Goal: Transaction & Acquisition: Purchase product/service

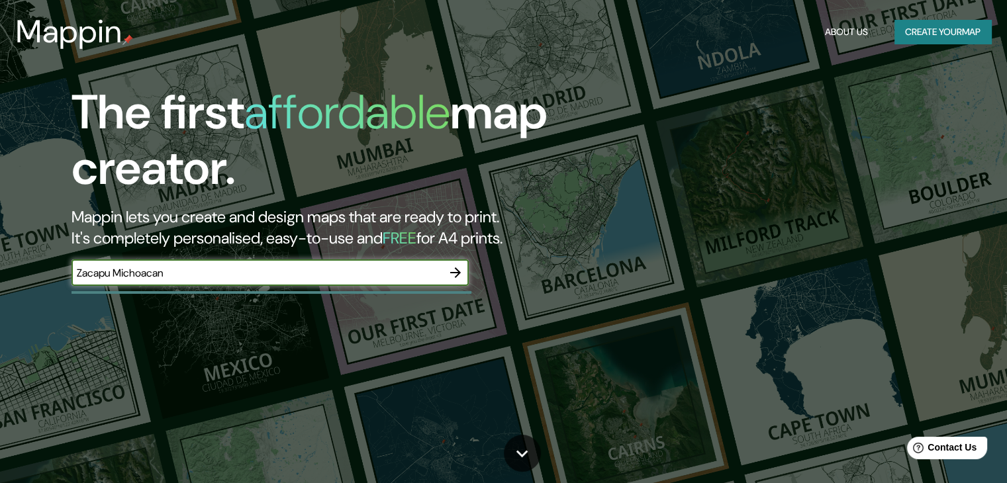
type input "Zacapu Michoacan"
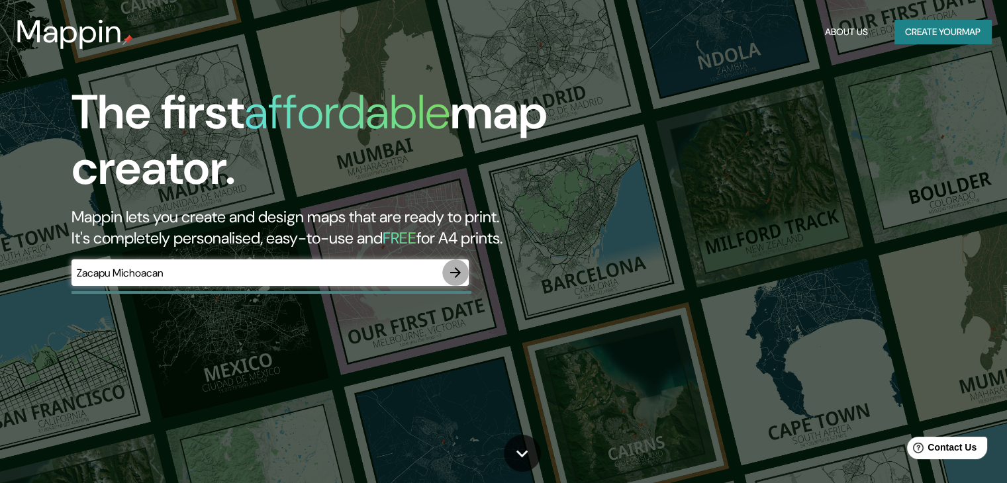
click at [457, 273] on icon "button" at bounding box center [455, 273] width 16 height 16
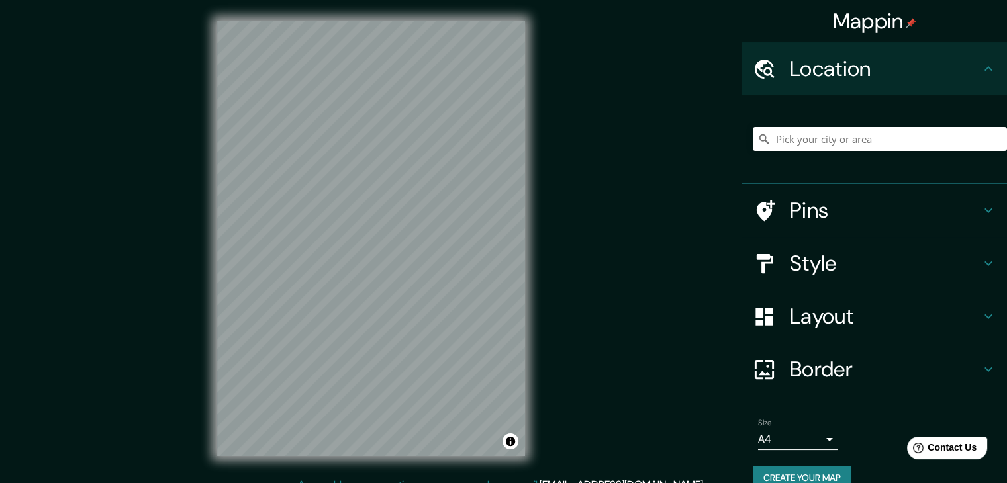
click at [526, 443] on div "© Mapbox © OpenStreetMap Improve this map" at bounding box center [371, 238] width 350 height 477
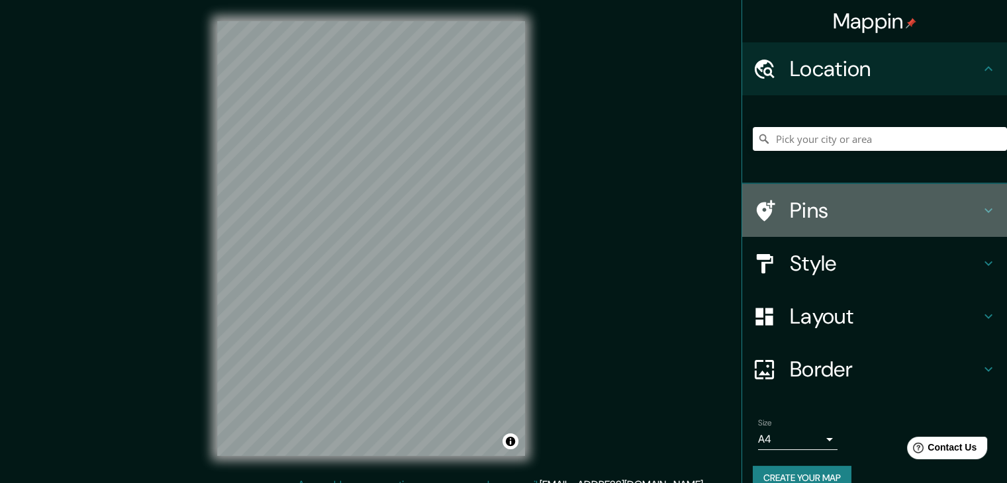
click at [980, 211] on icon at bounding box center [988, 211] width 16 height 16
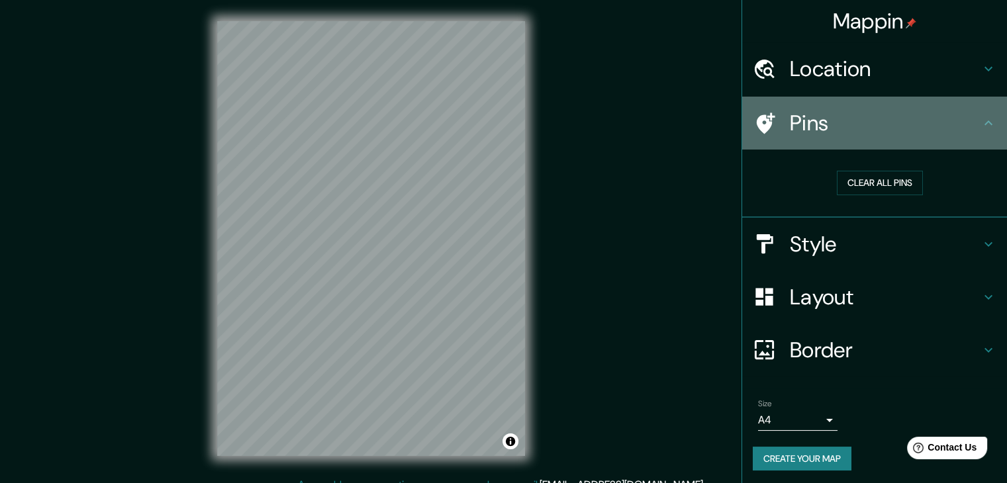
click at [982, 123] on icon at bounding box center [988, 123] width 16 height 16
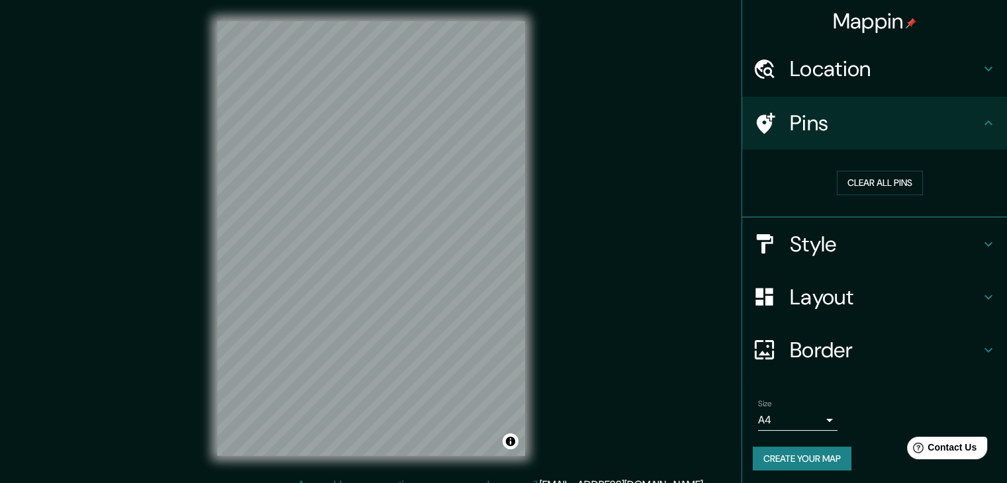
click at [981, 125] on icon at bounding box center [988, 123] width 16 height 16
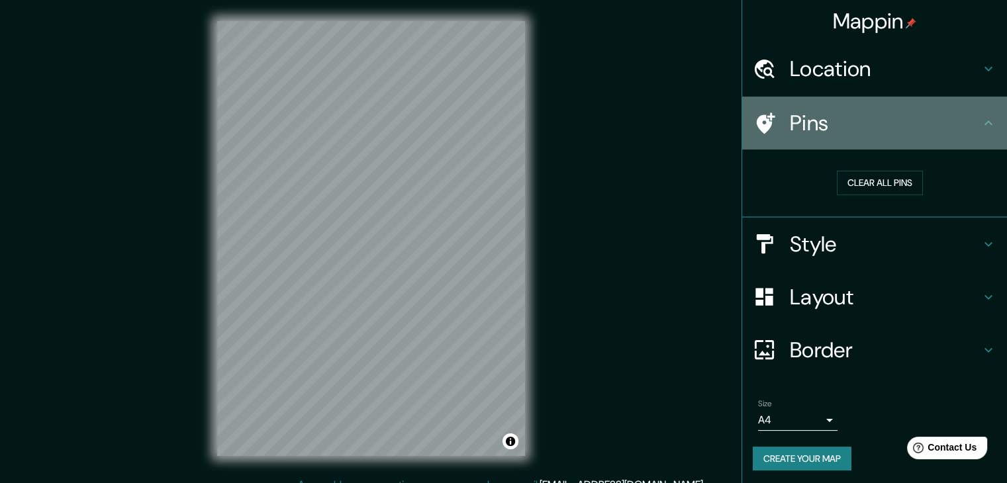
click at [980, 121] on icon at bounding box center [988, 123] width 16 height 16
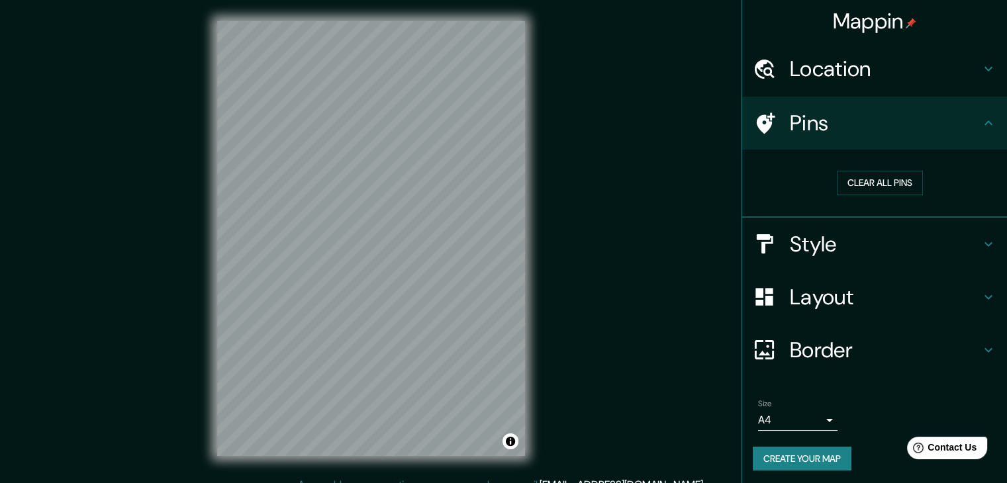
click at [980, 122] on icon at bounding box center [988, 123] width 16 height 16
click at [980, 72] on icon at bounding box center [988, 69] width 16 height 16
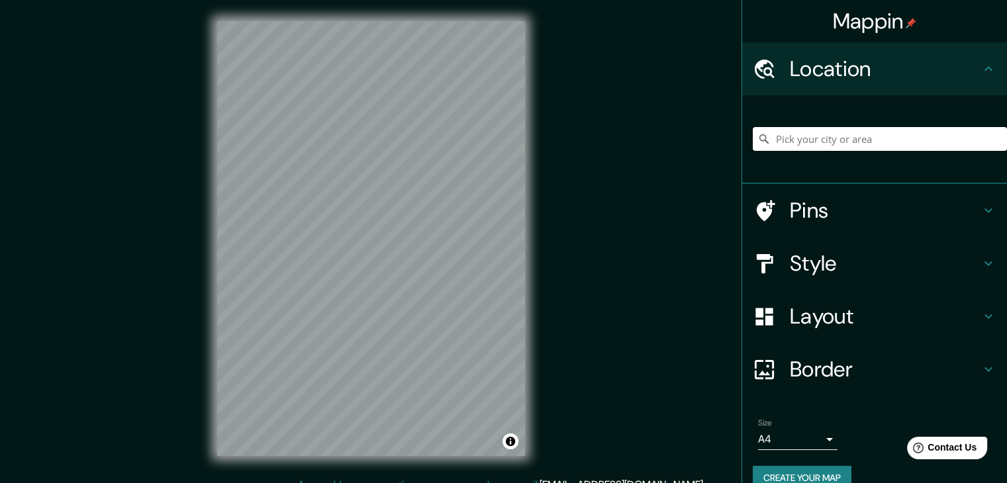
click at [883, 137] on input "Pick your city or area" at bounding box center [880, 139] width 254 height 24
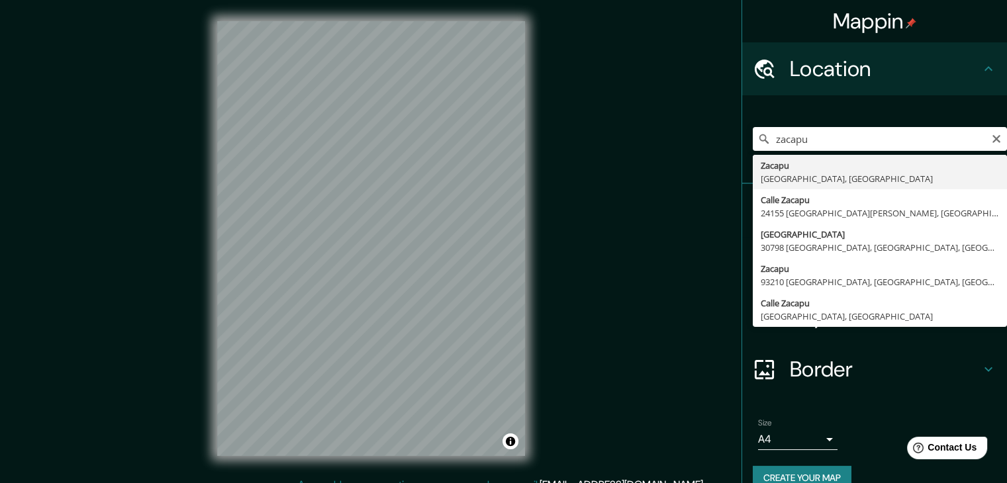
type input "[GEOGRAPHIC_DATA], [GEOGRAPHIC_DATA], [GEOGRAPHIC_DATA]"
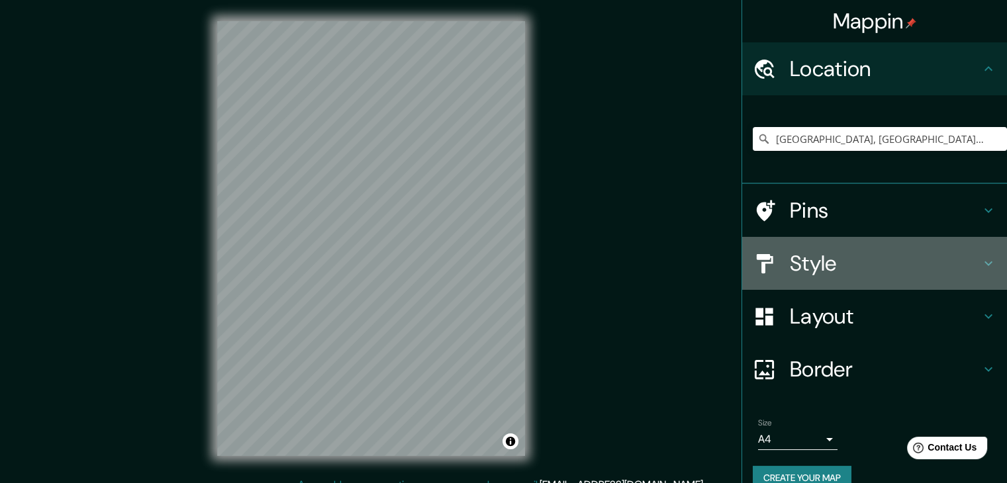
click at [983, 265] on div "Style" at bounding box center [874, 263] width 265 height 53
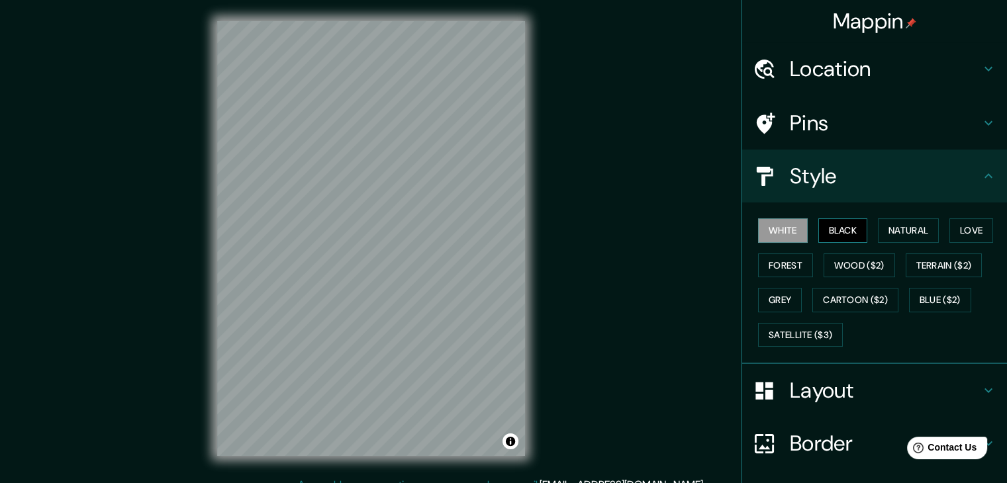
click at [841, 238] on button "Black" at bounding box center [843, 230] width 50 height 24
click at [881, 228] on button "Natural" at bounding box center [908, 230] width 61 height 24
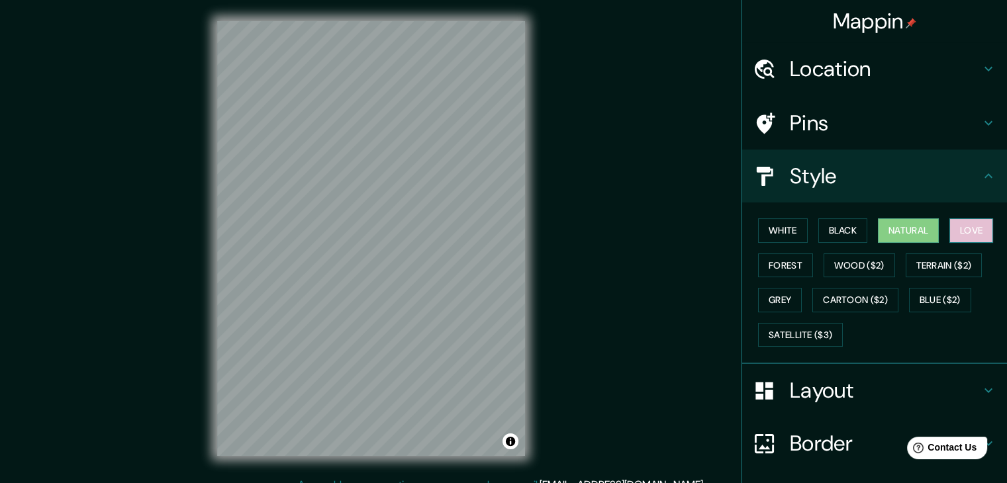
click at [951, 232] on button "Love" at bounding box center [971, 230] width 44 height 24
click at [792, 257] on button "Forest" at bounding box center [785, 266] width 55 height 24
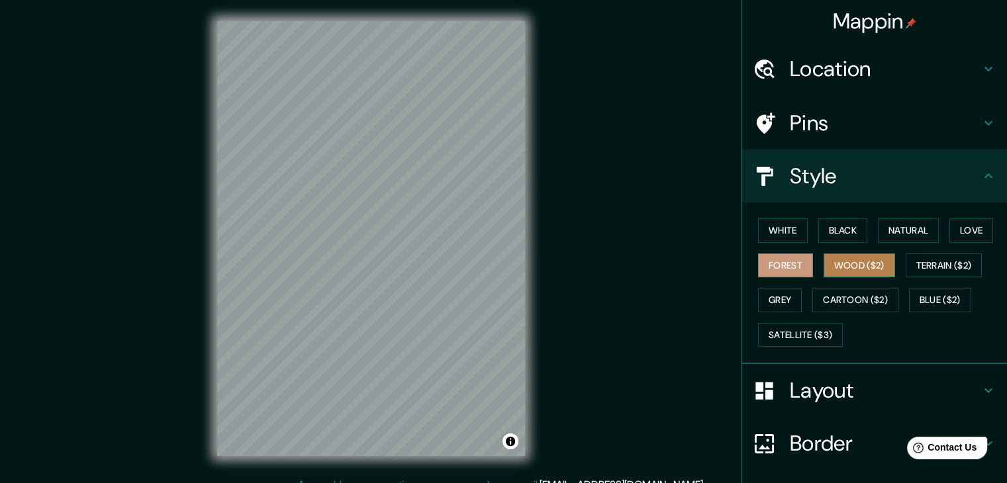
click at [823, 259] on button "Wood ($2)" at bounding box center [858, 266] width 71 height 24
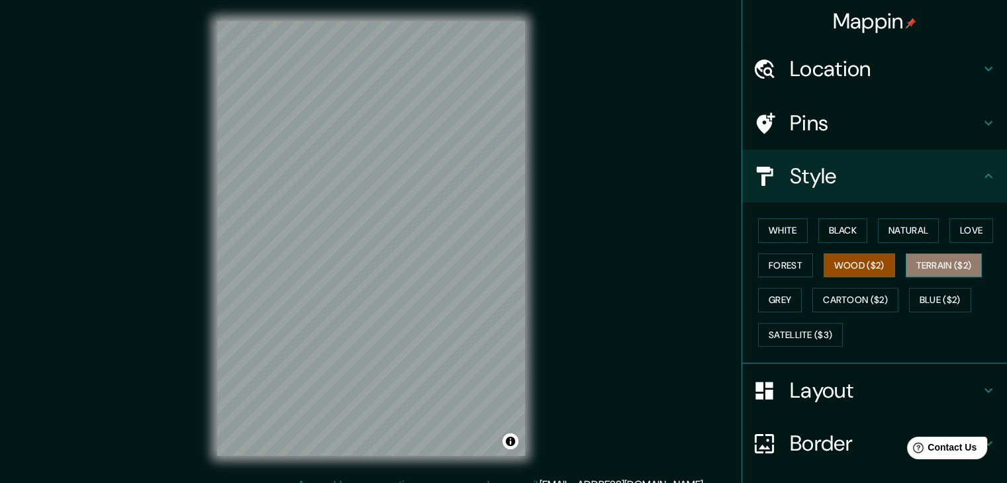
click at [922, 257] on button "Terrain ($2)" at bounding box center [944, 266] width 77 height 24
click at [784, 293] on button "Grey" at bounding box center [780, 300] width 44 height 24
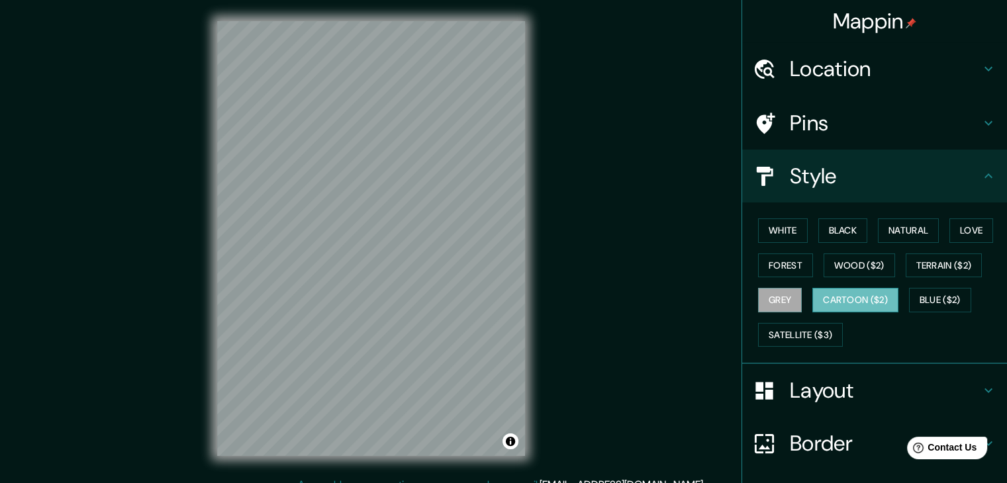
click at [863, 302] on button "Cartoon ($2)" at bounding box center [855, 300] width 86 height 24
click at [923, 298] on button "Blue ($2)" at bounding box center [940, 300] width 62 height 24
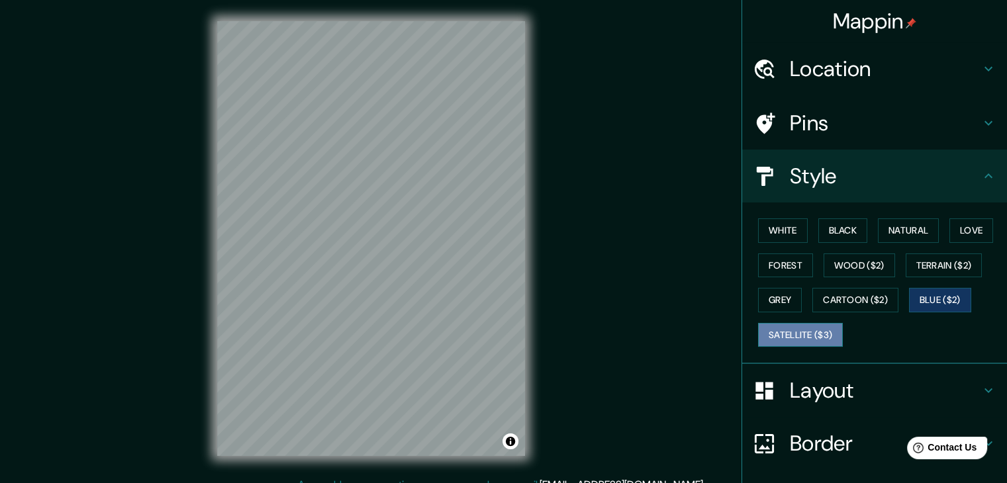
click at [805, 332] on button "Satellite ($3)" at bounding box center [800, 335] width 85 height 24
click at [923, 302] on button "Blue ($2)" at bounding box center [940, 300] width 62 height 24
click at [976, 265] on button "Terrain ($2)" at bounding box center [944, 266] width 77 height 24
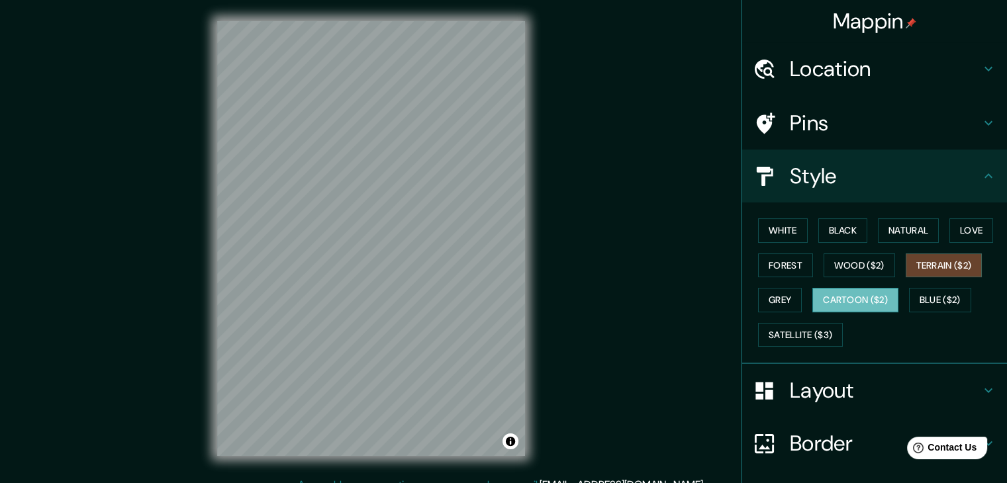
click at [862, 299] on button "Cartoon ($2)" at bounding box center [855, 300] width 86 height 24
click at [788, 297] on button "Grey" at bounding box center [780, 300] width 44 height 24
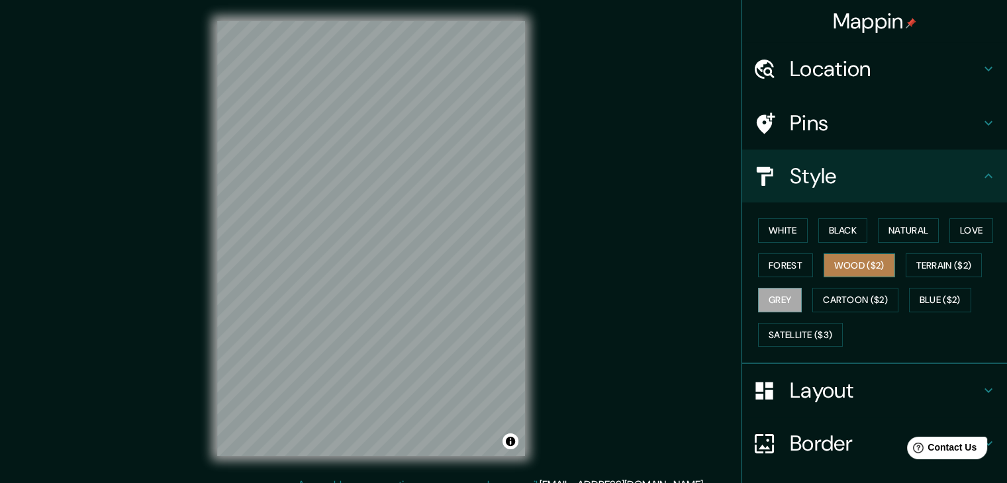
click at [840, 263] on button "Wood ($2)" at bounding box center [858, 266] width 71 height 24
click at [796, 255] on button "Forest" at bounding box center [785, 266] width 55 height 24
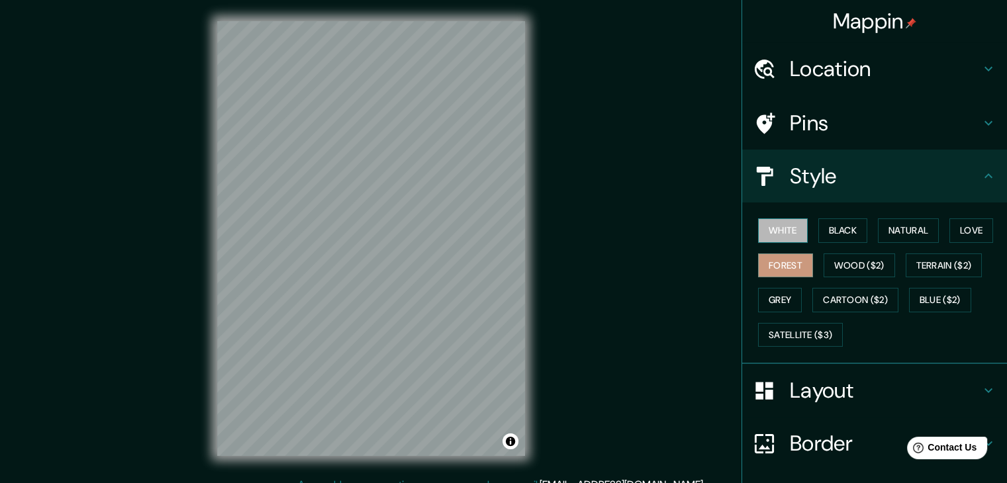
click at [789, 239] on button "White" at bounding box center [783, 230] width 50 height 24
click at [819, 242] on button "Black" at bounding box center [843, 230] width 50 height 24
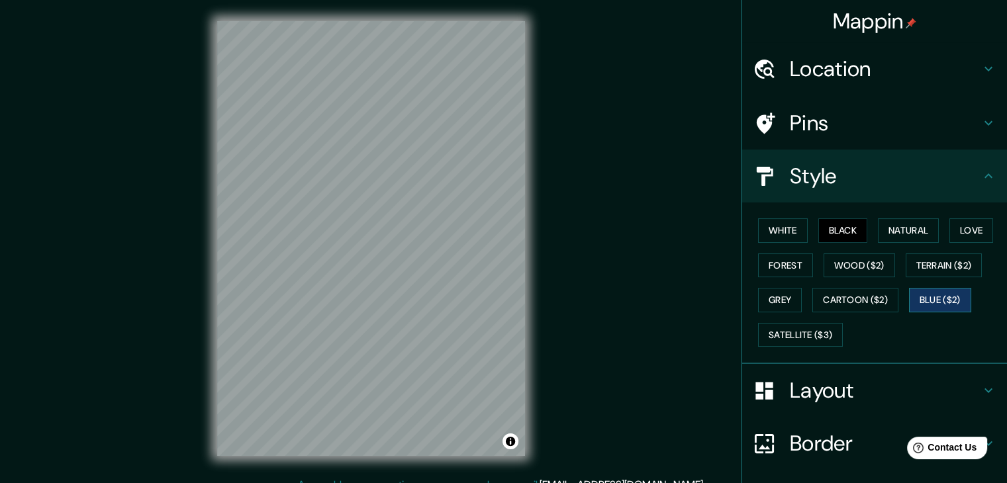
click at [922, 304] on button "Blue ($2)" at bounding box center [940, 300] width 62 height 24
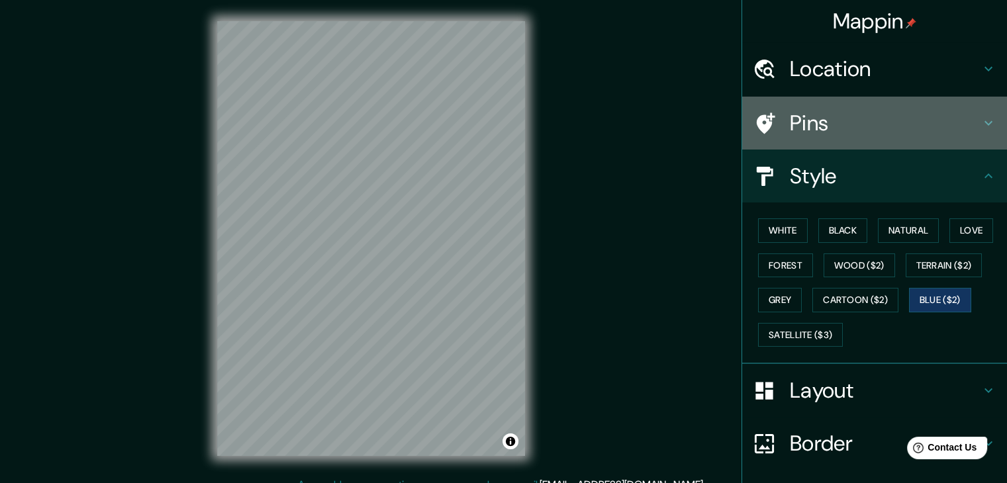
click at [963, 120] on h4 "Pins" at bounding box center [885, 123] width 191 height 26
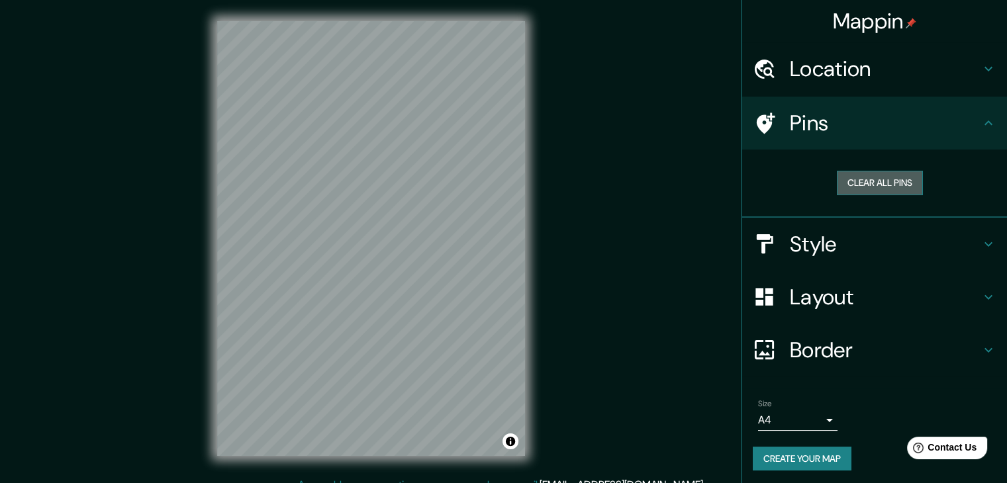
click at [900, 176] on button "Clear all pins" at bounding box center [880, 183] width 86 height 24
click at [857, 179] on button "Clear all pins" at bounding box center [880, 183] width 86 height 24
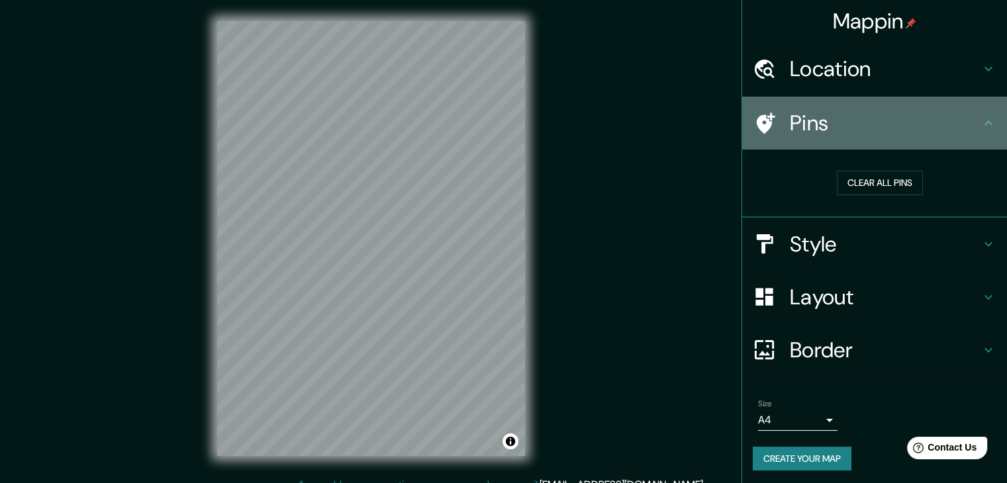
click at [936, 126] on h4 "Pins" at bounding box center [885, 123] width 191 height 26
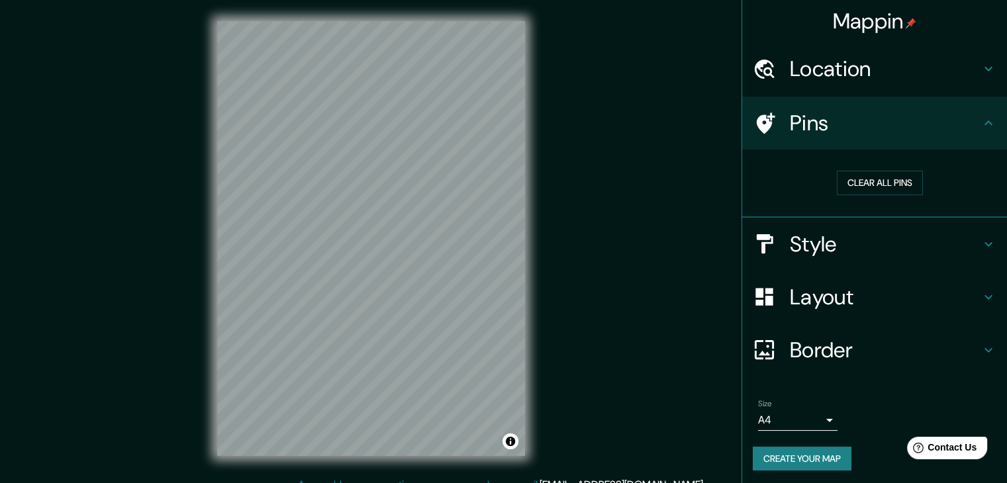
drag, startPoint x: 627, startPoint y: 151, endPoint x: 680, endPoint y: 129, distance: 57.9
click at [680, 129] on div "Mappin Location [GEOGRAPHIC_DATA], [GEOGRAPHIC_DATA], [GEOGRAPHIC_DATA] Pins Cl…" at bounding box center [503, 249] width 1007 height 498
click at [871, 178] on button "Clear all pins" at bounding box center [880, 183] width 86 height 24
click at [876, 171] on button "Clear all pins" at bounding box center [880, 183] width 86 height 24
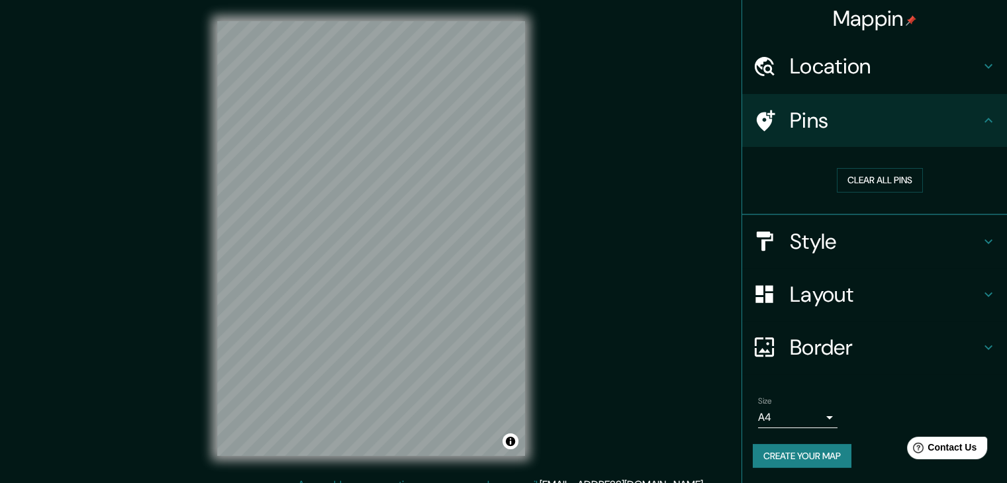
click at [760, 416] on body "Mappin Location [GEOGRAPHIC_DATA], [GEOGRAPHIC_DATA], [GEOGRAPHIC_DATA] Pins Cl…" at bounding box center [503, 241] width 1007 height 483
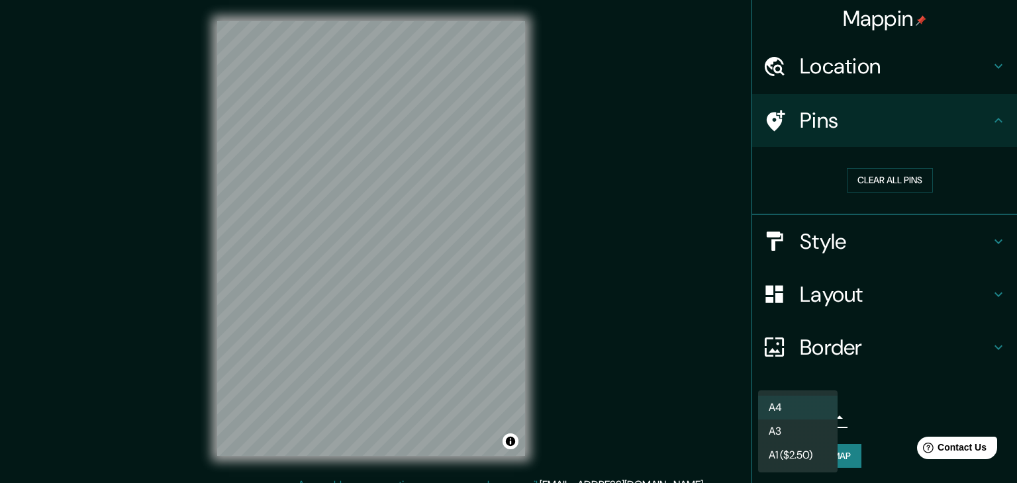
click at [860, 403] on div at bounding box center [508, 241] width 1017 height 483
